Goal: Navigation & Orientation: Understand site structure

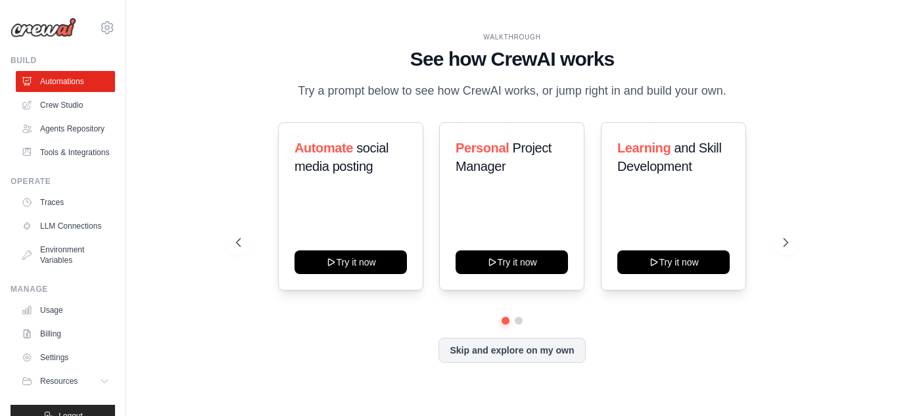
click at [727, 299] on div "Automate social media posting Try it now Personal Project Manager Try it now Le…" at bounding box center [512, 219] width 552 height 195
click at [53, 107] on link "Crew Studio" at bounding box center [66, 105] width 99 height 21
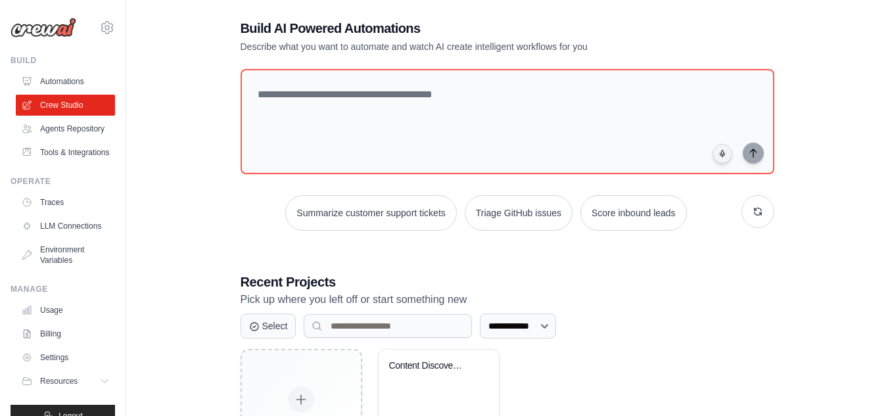
scroll to position [7, 0]
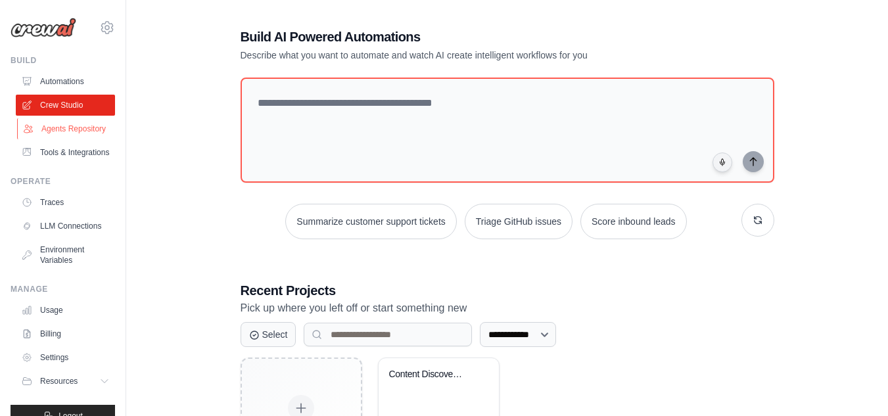
click at [70, 139] on link "Agents Repository" at bounding box center [66, 128] width 99 height 21
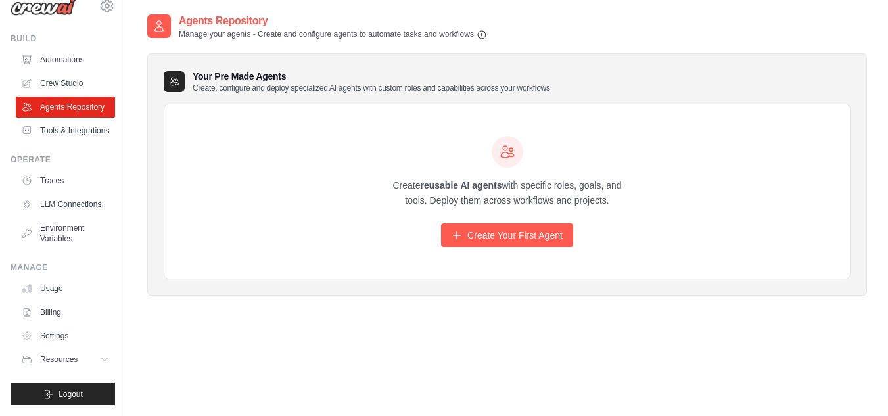
scroll to position [26, 0]
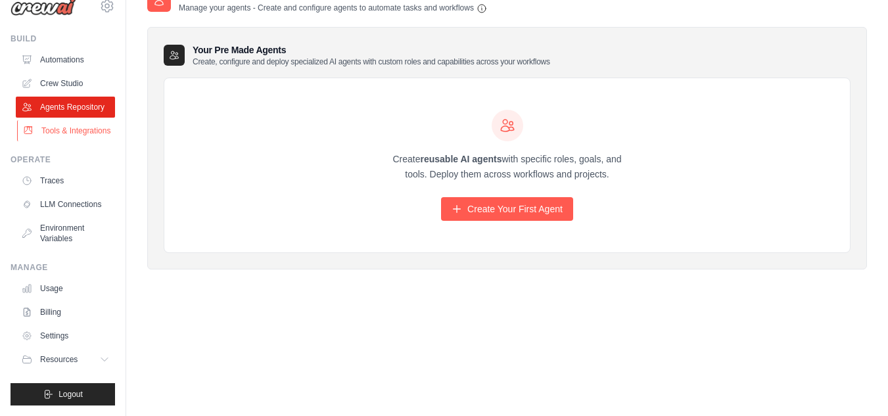
click at [60, 120] on link "Tools & Integrations" at bounding box center [66, 130] width 99 height 21
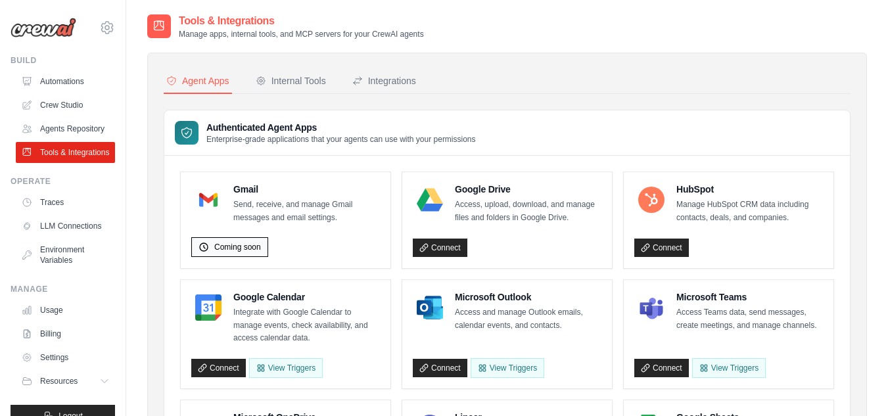
click at [243, 244] on span "Coming soon" at bounding box center [237, 247] width 47 height 11
click at [42, 213] on link "Traces" at bounding box center [66, 202] width 99 height 21
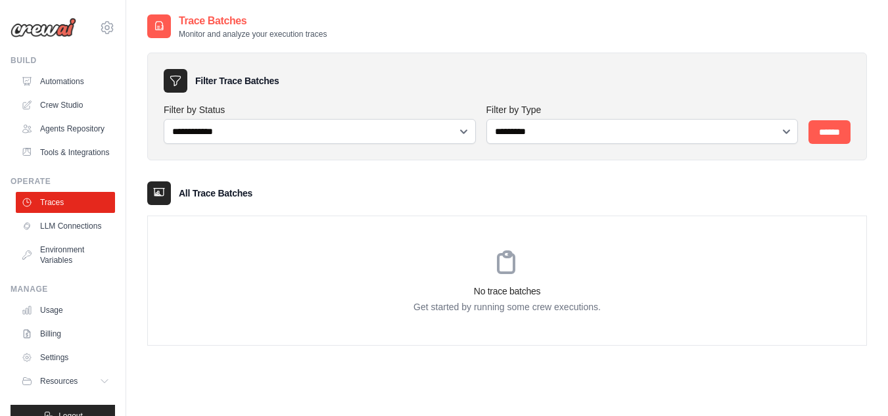
click at [37, 33] on img at bounding box center [44, 28] width 66 height 20
click at [47, 80] on link "Automations" at bounding box center [66, 81] width 99 height 21
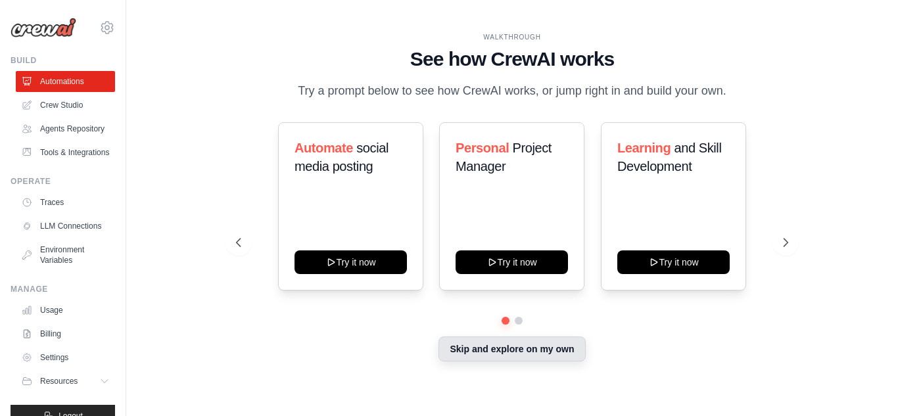
click at [551, 353] on button "Skip and explore on my own" at bounding box center [511, 348] width 147 height 25
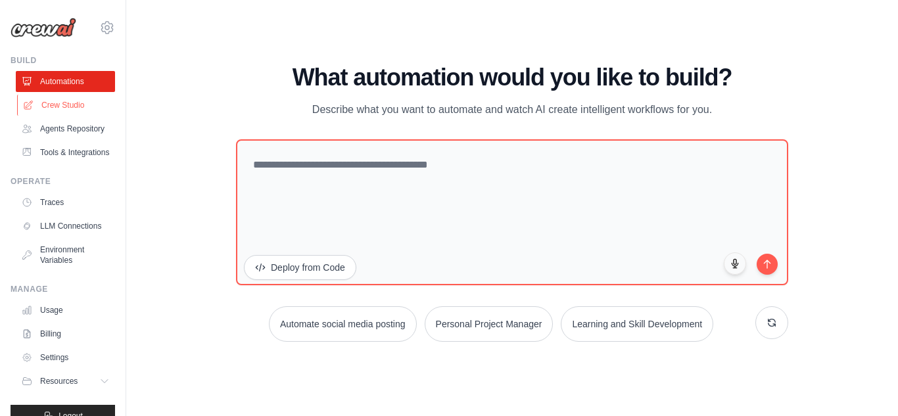
click at [59, 110] on link "Crew Studio" at bounding box center [66, 105] width 99 height 21
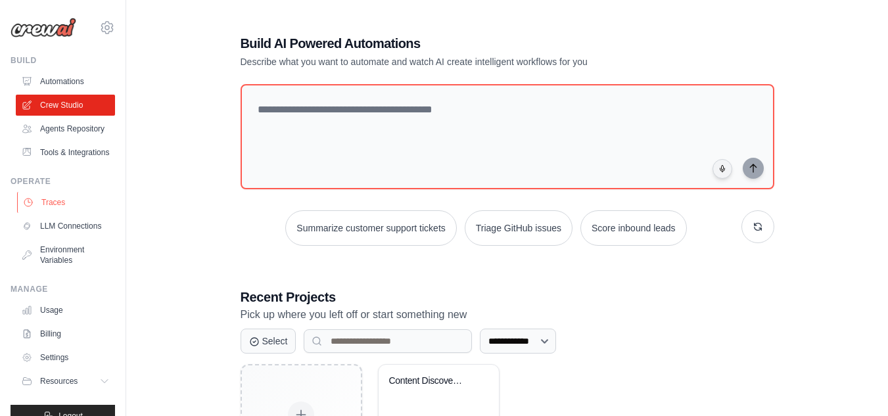
click at [49, 213] on link "Traces" at bounding box center [66, 202] width 99 height 21
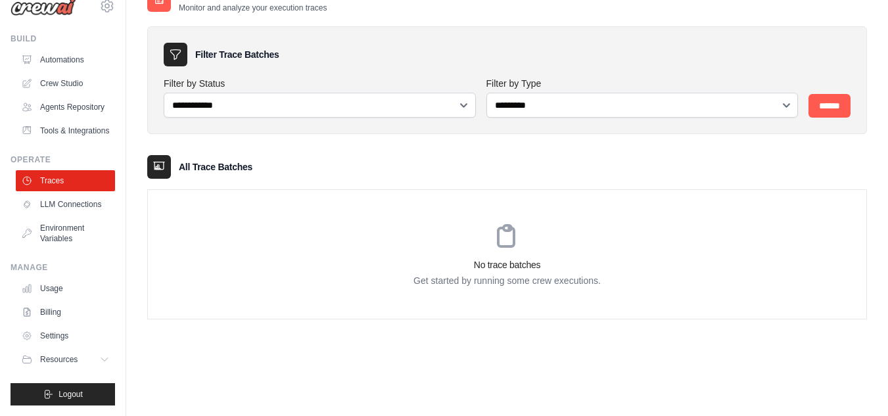
scroll to position [53, 0]
